Goal: Information Seeking & Learning: Learn about a topic

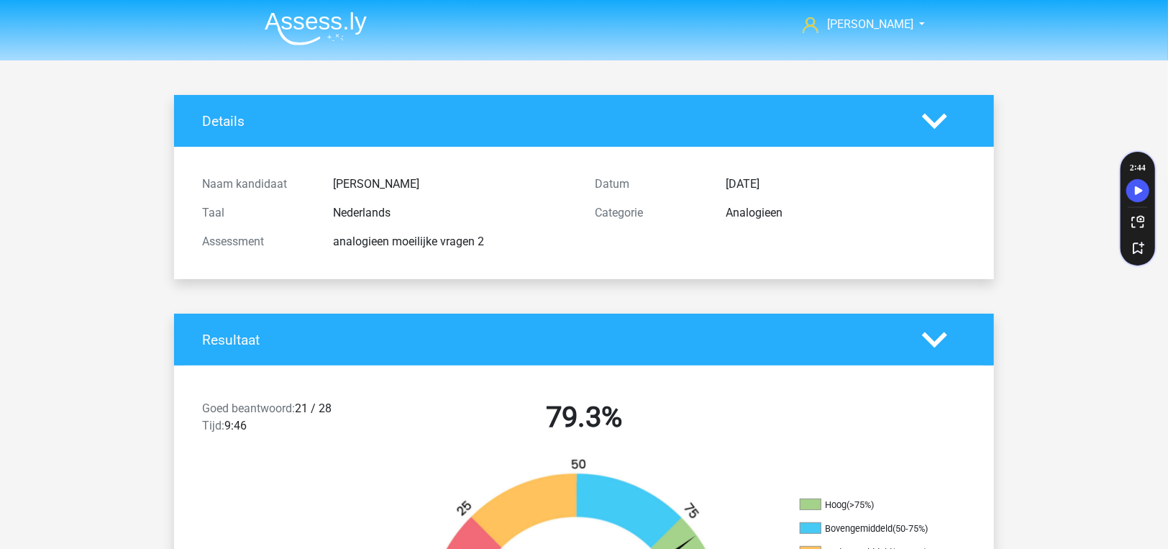
click at [300, 28] on img at bounding box center [316, 29] width 102 height 34
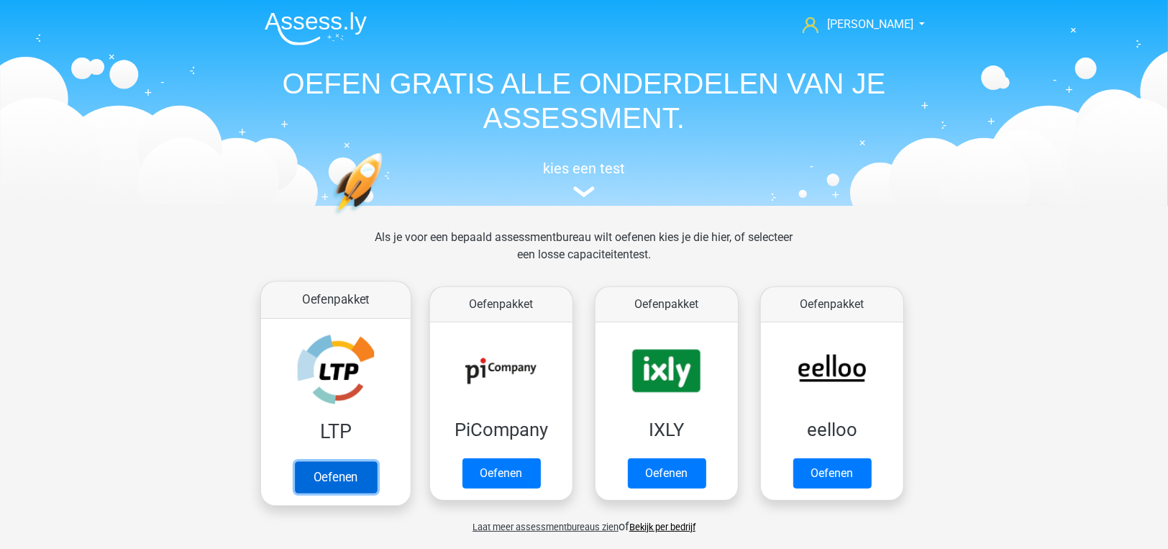
click at [341, 465] on link "Oefenen" at bounding box center [336, 477] width 82 height 32
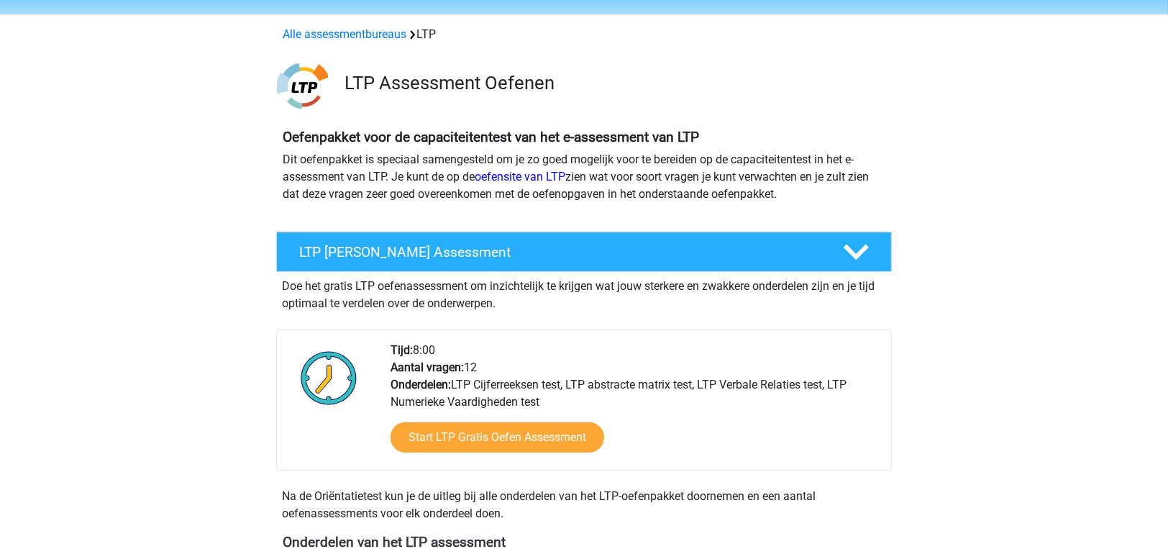
scroll to position [432, 0]
